Goal: Information Seeking & Learning: Learn about a topic

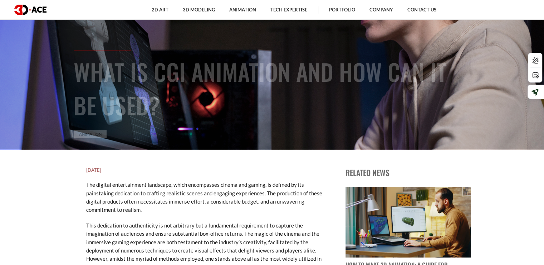
scroll to position [133, 0]
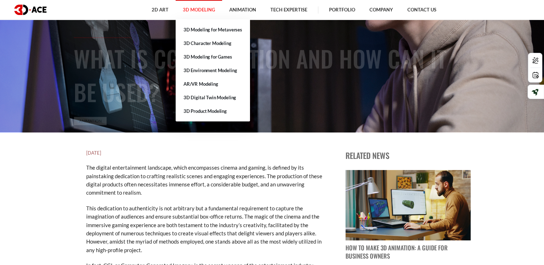
click at [193, 12] on link "3D Modeling" at bounding box center [198, 10] width 46 height 20
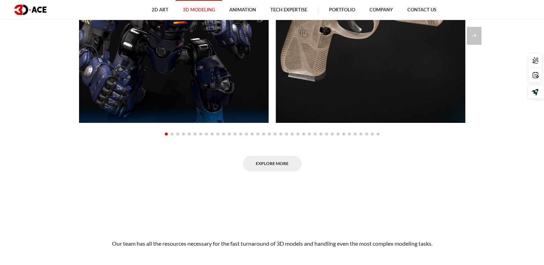
scroll to position [748, 0]
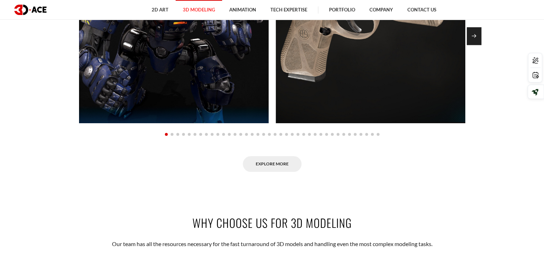
click at [472, 28] on div "Next slide" at bounding box center [473, 36] width 15 height 18
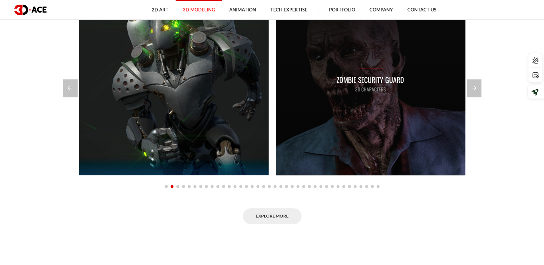
scroll to position [695, 0]
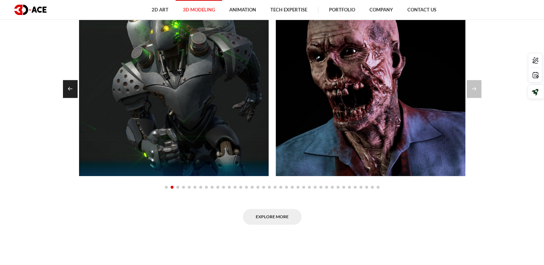
click at [70, 88] on div "Previous slide" at bounding box center [70, 89] width 15 height 18
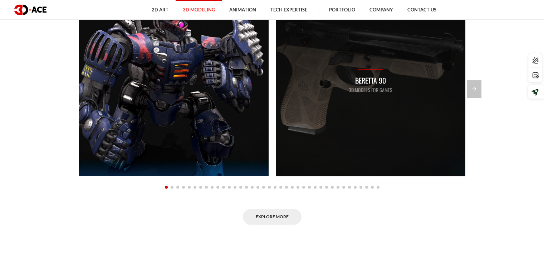
click at [378, 88] on p "3D Models for Games" at bounding box center [370, 90] width 44 height 8
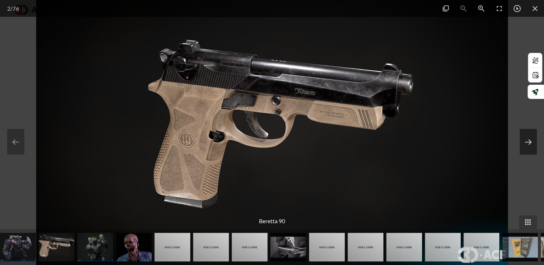
click at [528, 151] on button at bounding box center [527, 142] width 17 height 26
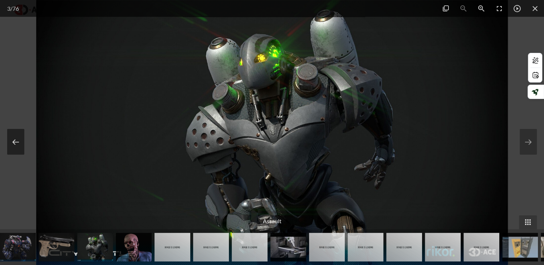
click at [19, 143] on button at bounding box center [15, 142] width 17 height 26
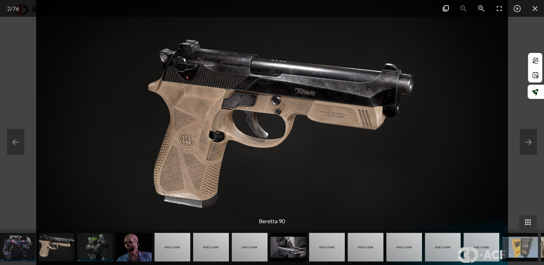
click at [445, 7] on span at bounding box center [445, 8] width 18 height 17
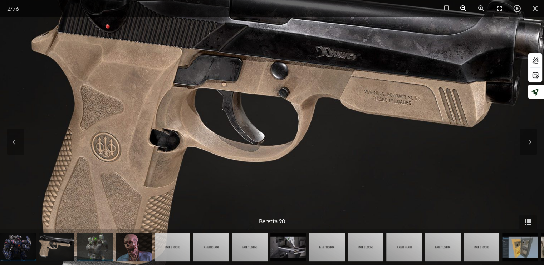
click at [460, 7] on span at bounding box center [463, 8] width 18 height 17
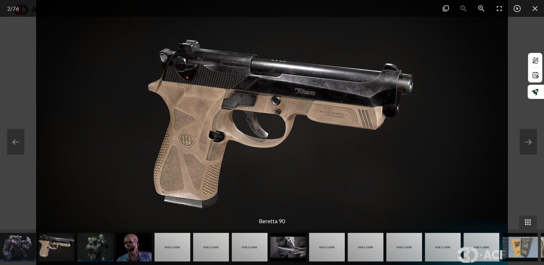
scroll to position [780, 0]
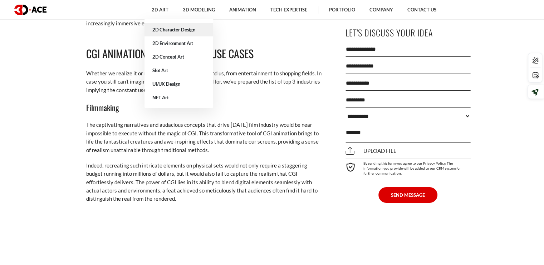
scroll to position [2551, 0]
click at [161, 4] on link "2D Art" at bounding box center [159, 10] width 31 height 20
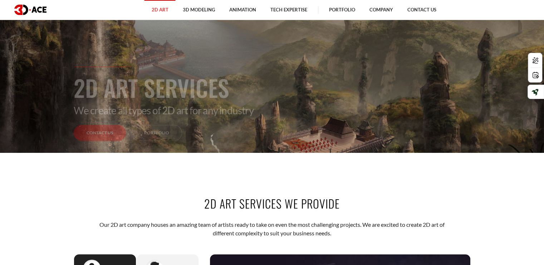
scroll to position [113, 0]
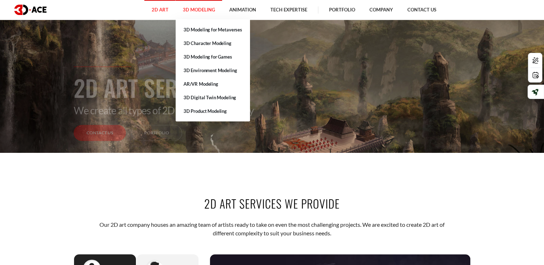
click at [207, 7] on link "3D Modeling" at bounding box center [198, 10] width 46 height 20
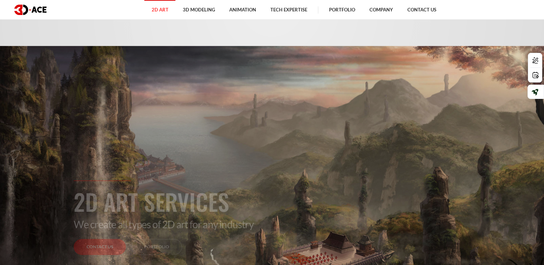
scroll to position [118, 0]
